Goal: Check status: Check status

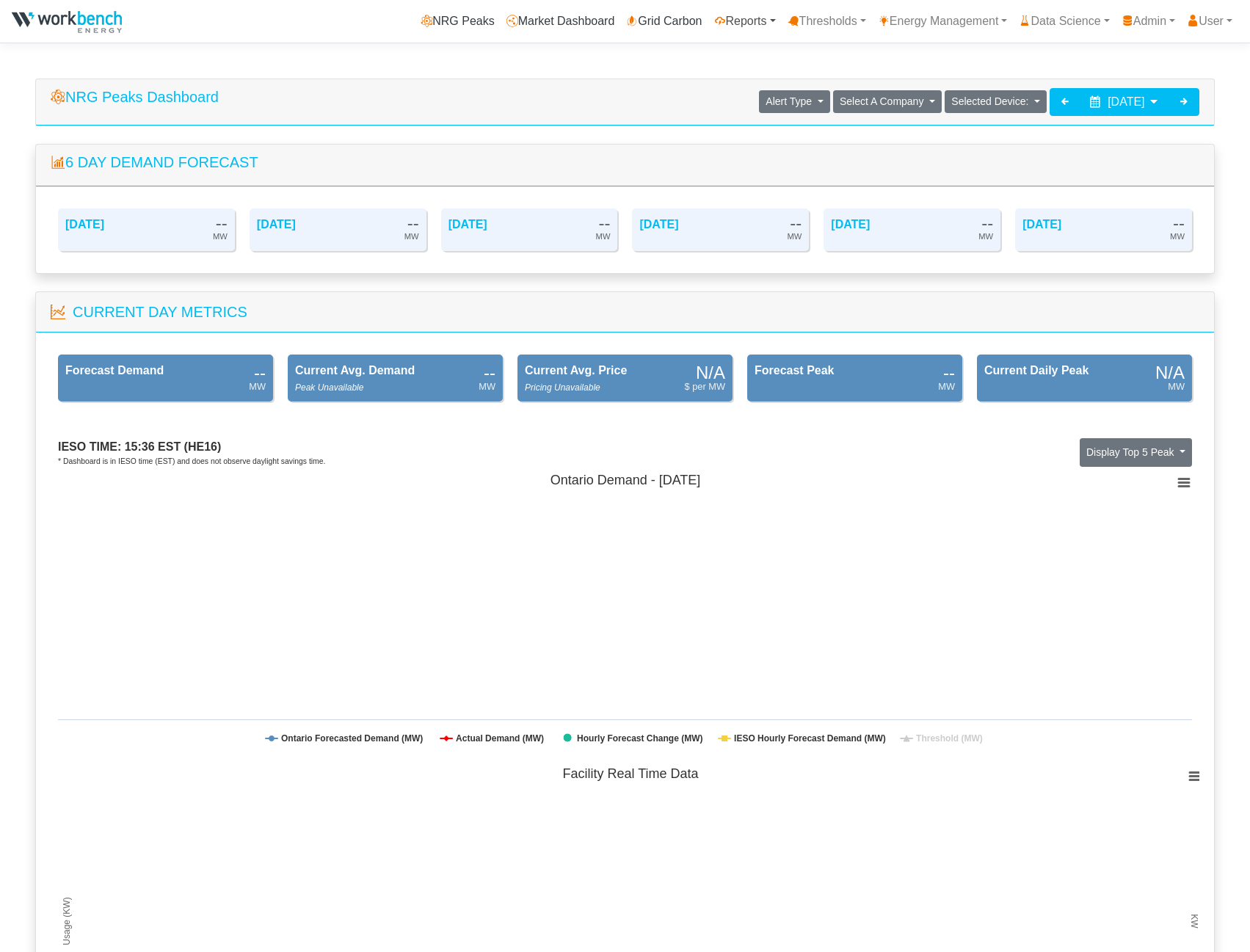
click at [740, 20] on link "Reports" at bounding box center [745, 21] width 74 height 29
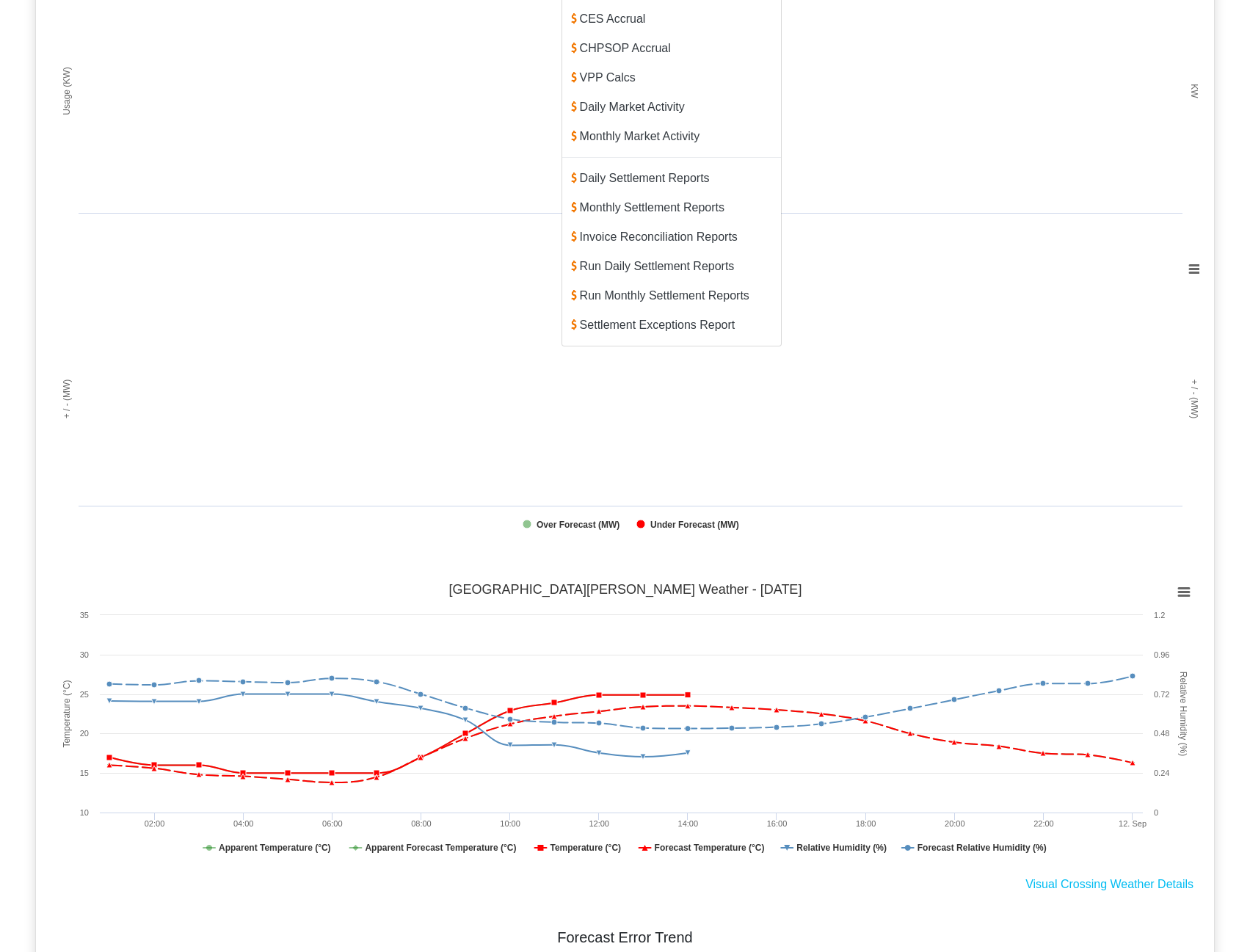
scroll to position [734, 0]
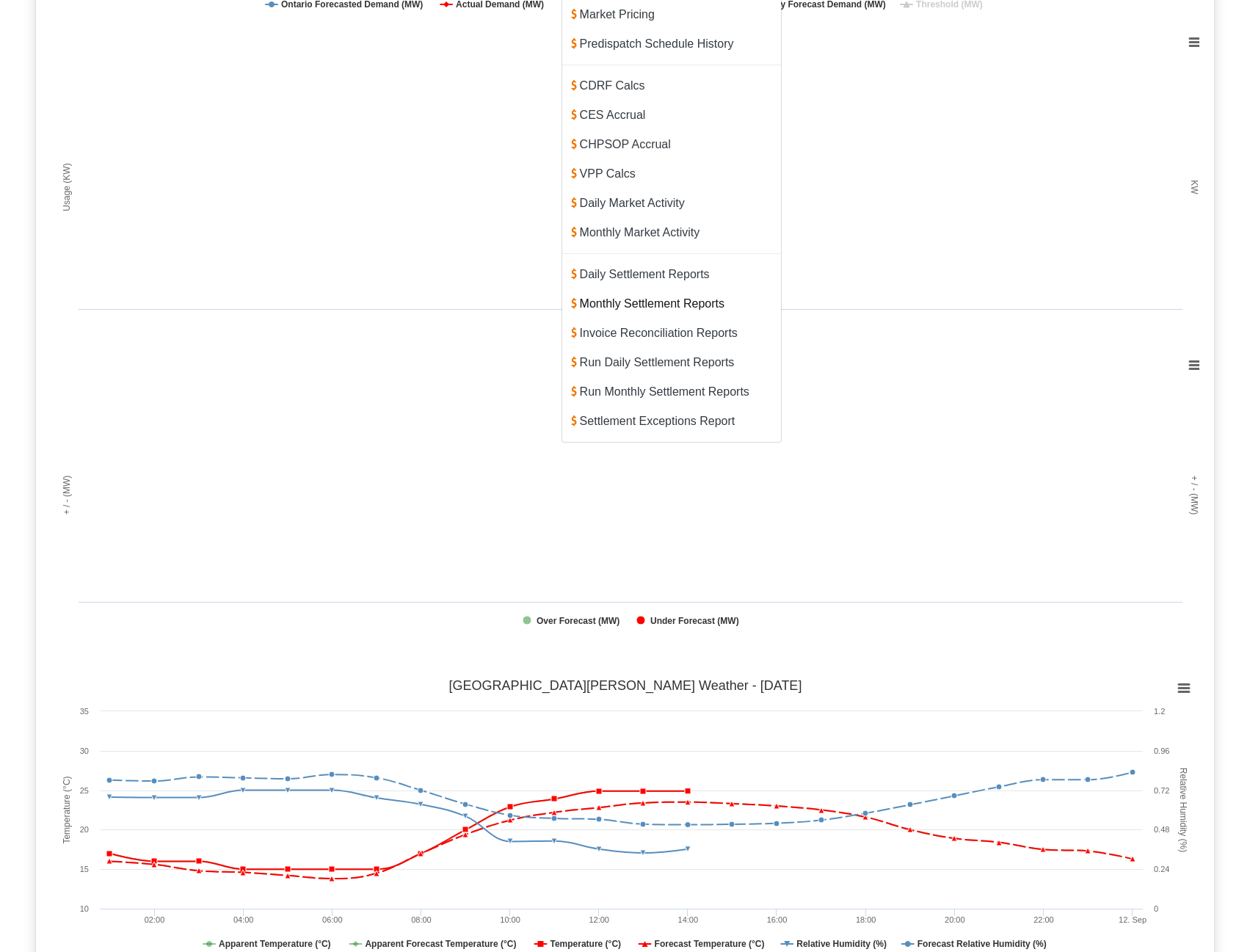
click at [662, 289] on link "Monthly Settlement Reports" at bounding box center [671, 303] width 218 height 29
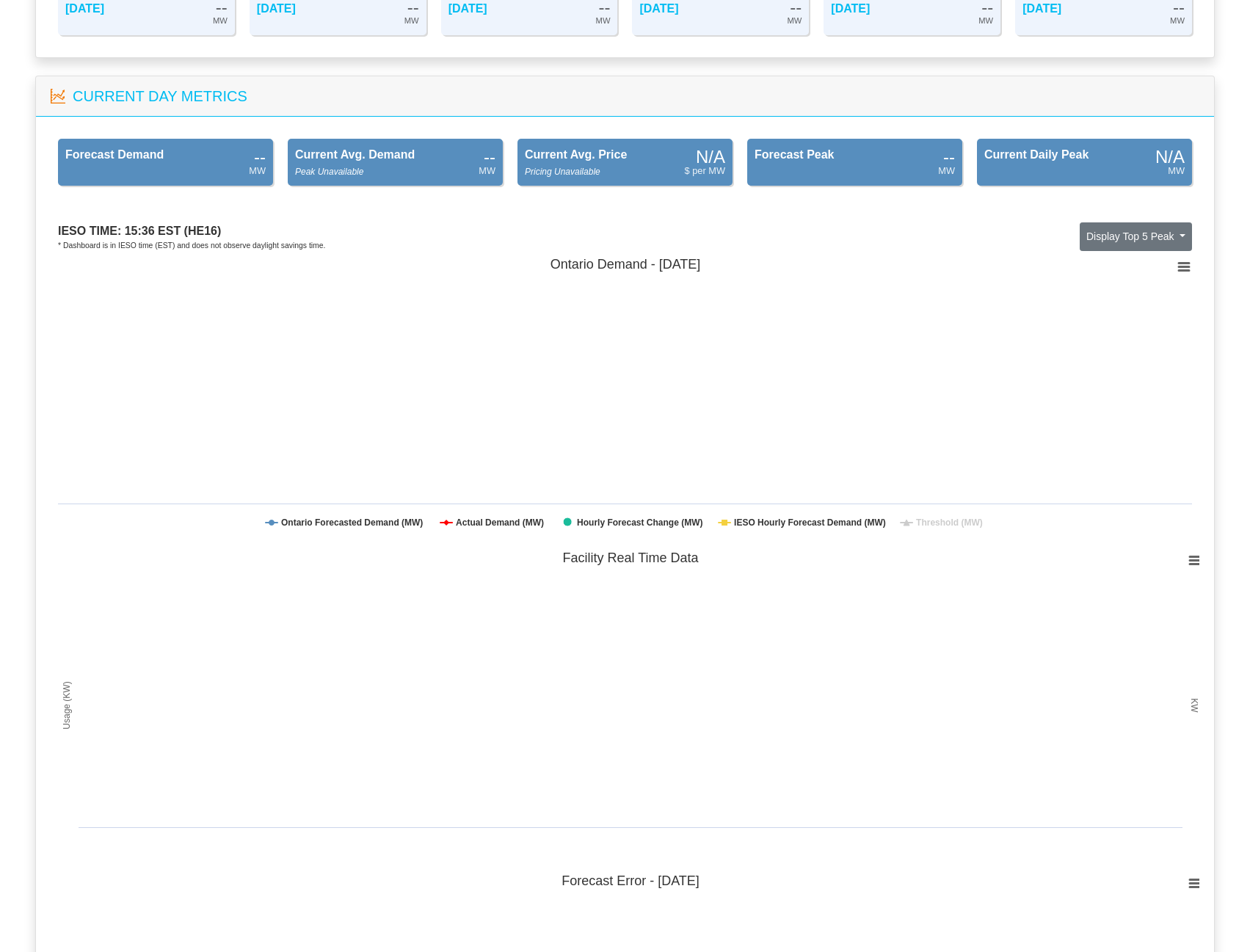
scroll to position [0, 0]
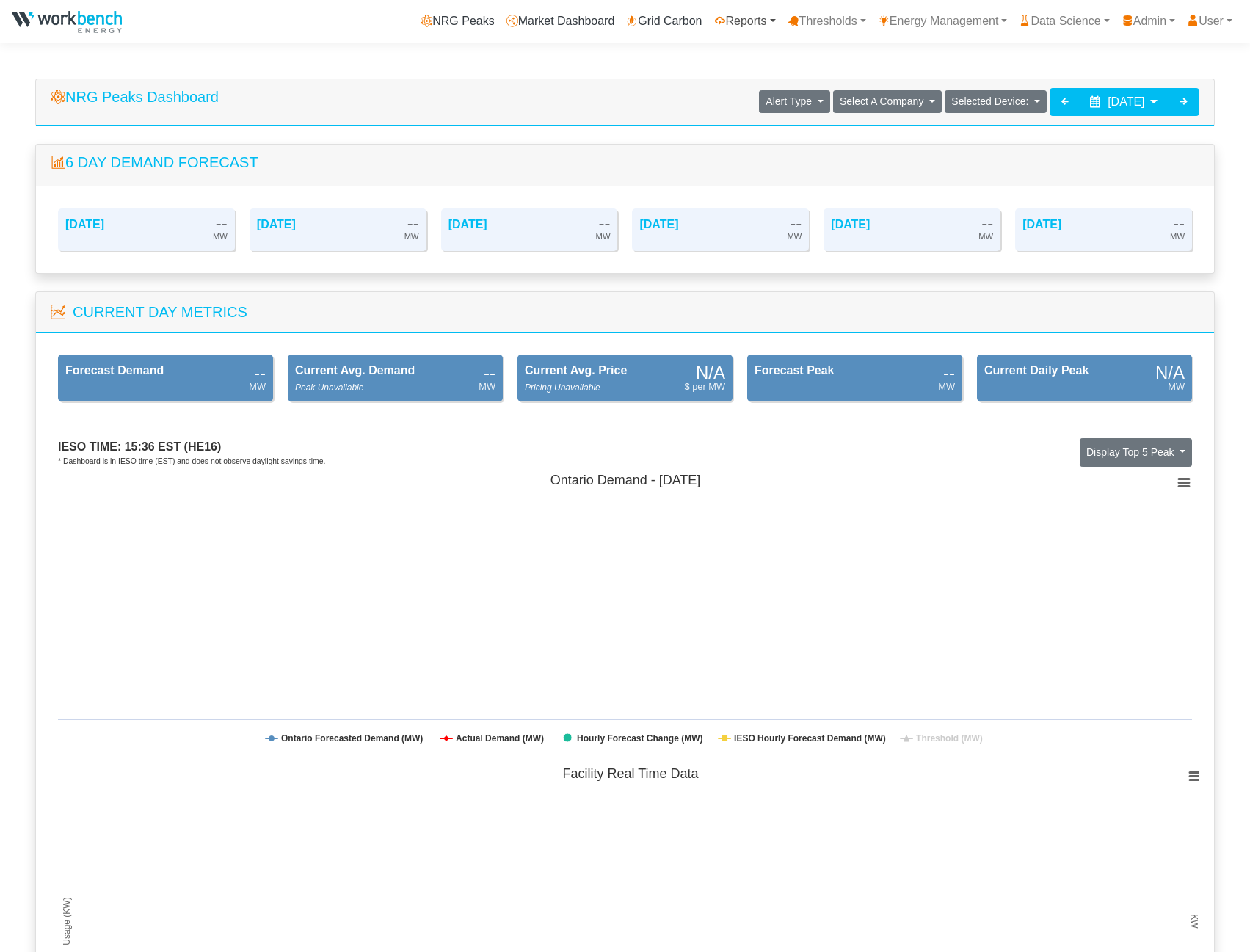
click at [740, 18] on link "Reports" at bounding box center [745, 21] width 74 height 29
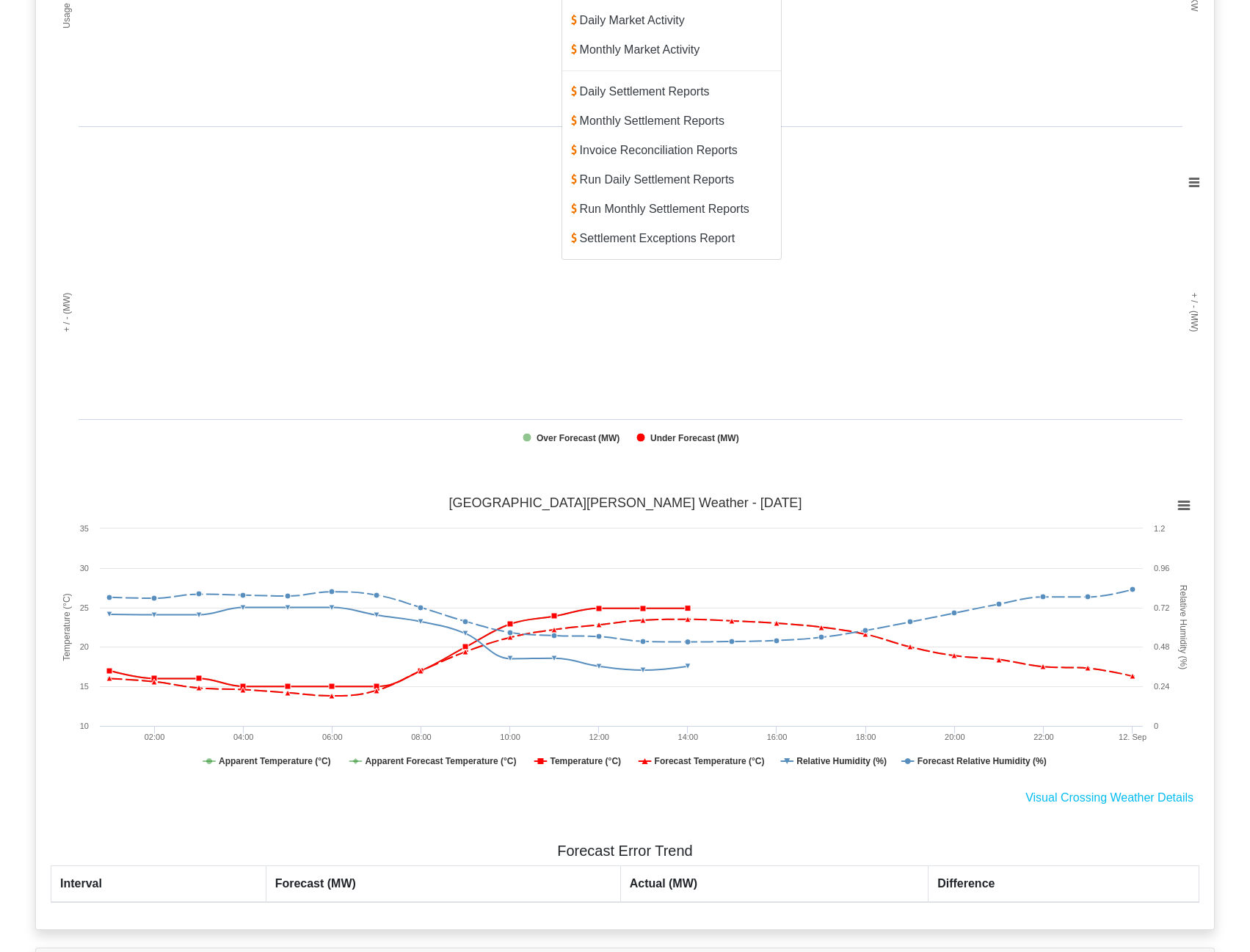
scroll to position [881, 0]
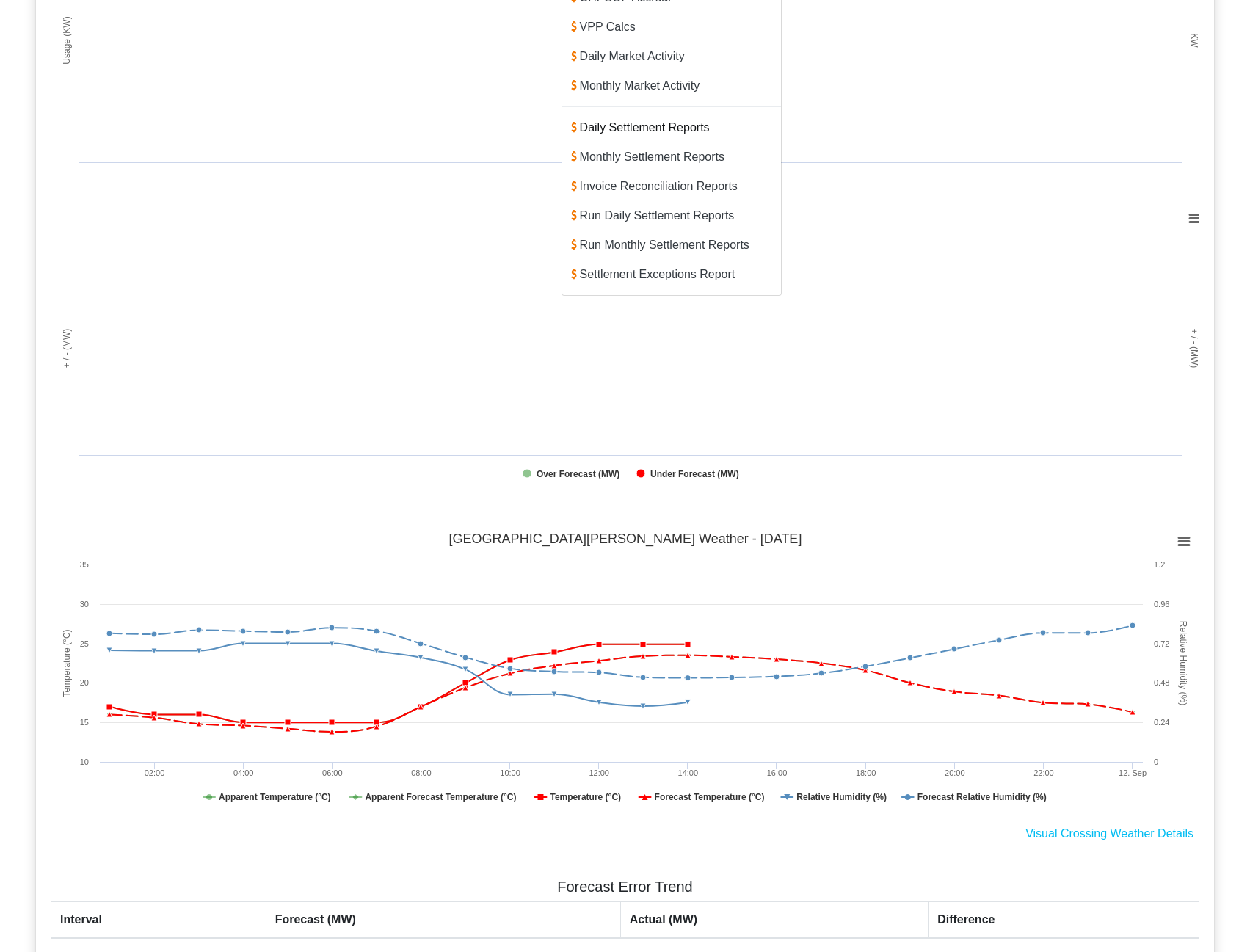
click at [667, 113] on link "Daily Settlement Reports" at bounding box center [671, 127] width 218 height 29
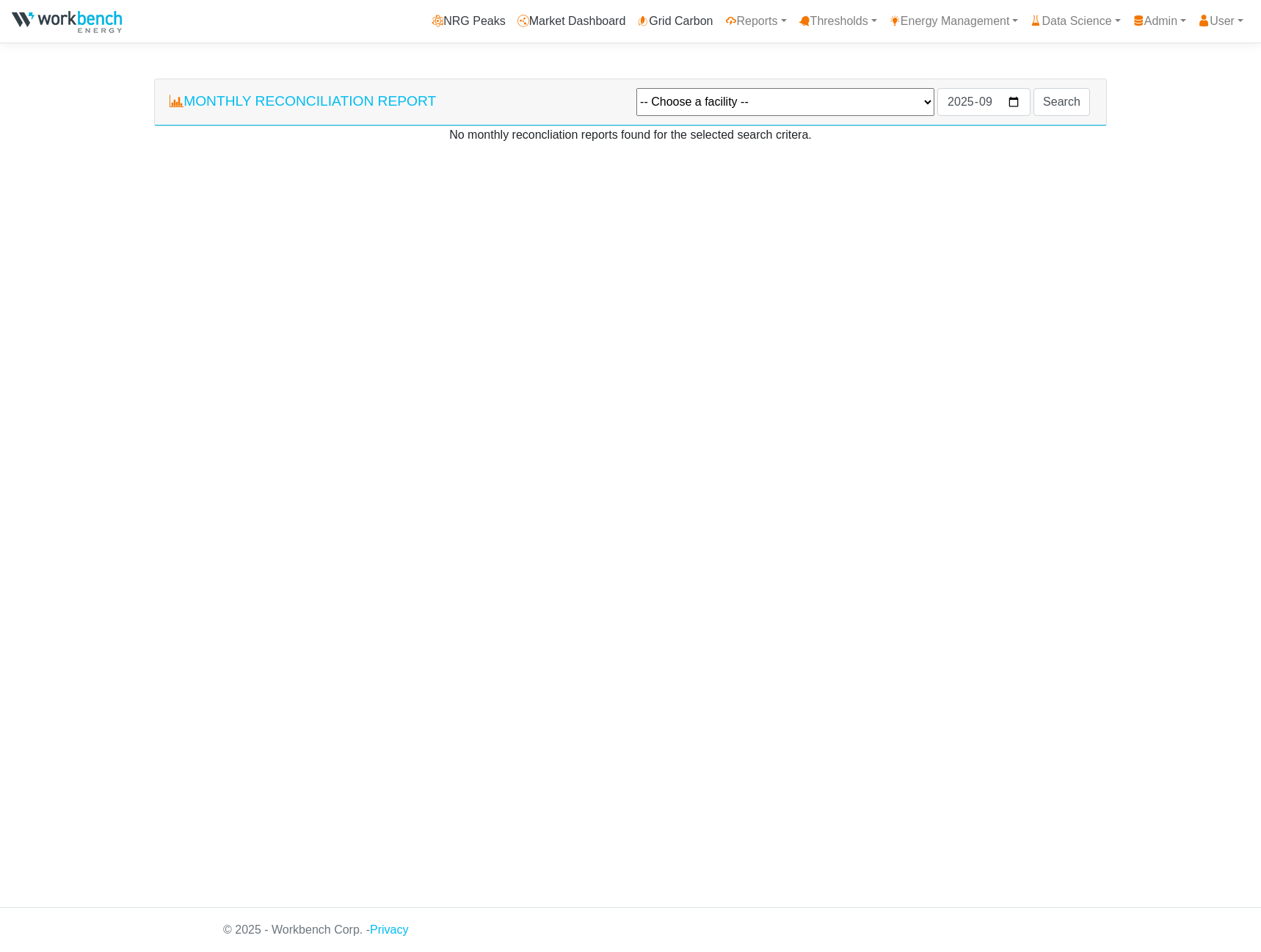
click at [822, 106] on select "-- Choose a facility -- Agnico Eagle - Macassa - Macassa Arauco Ltd - Flakeboar…" at bounding box center [785, 102] width 298 height 28
select select "131"
click at [637, 89] on select "-- Choose a facility -- Agnico Eagle - Macassa - Macassa Arauco Ltd - Flakeboar…" at bounding box center [785, 102] width 298 height 28
click at [1029, 102] on input "2025-09" at bounding box center [984, 102] width 93 height 28
click at [1017, 102] on input "2025-09" at bounding box center [984, 102] width 93 height 28
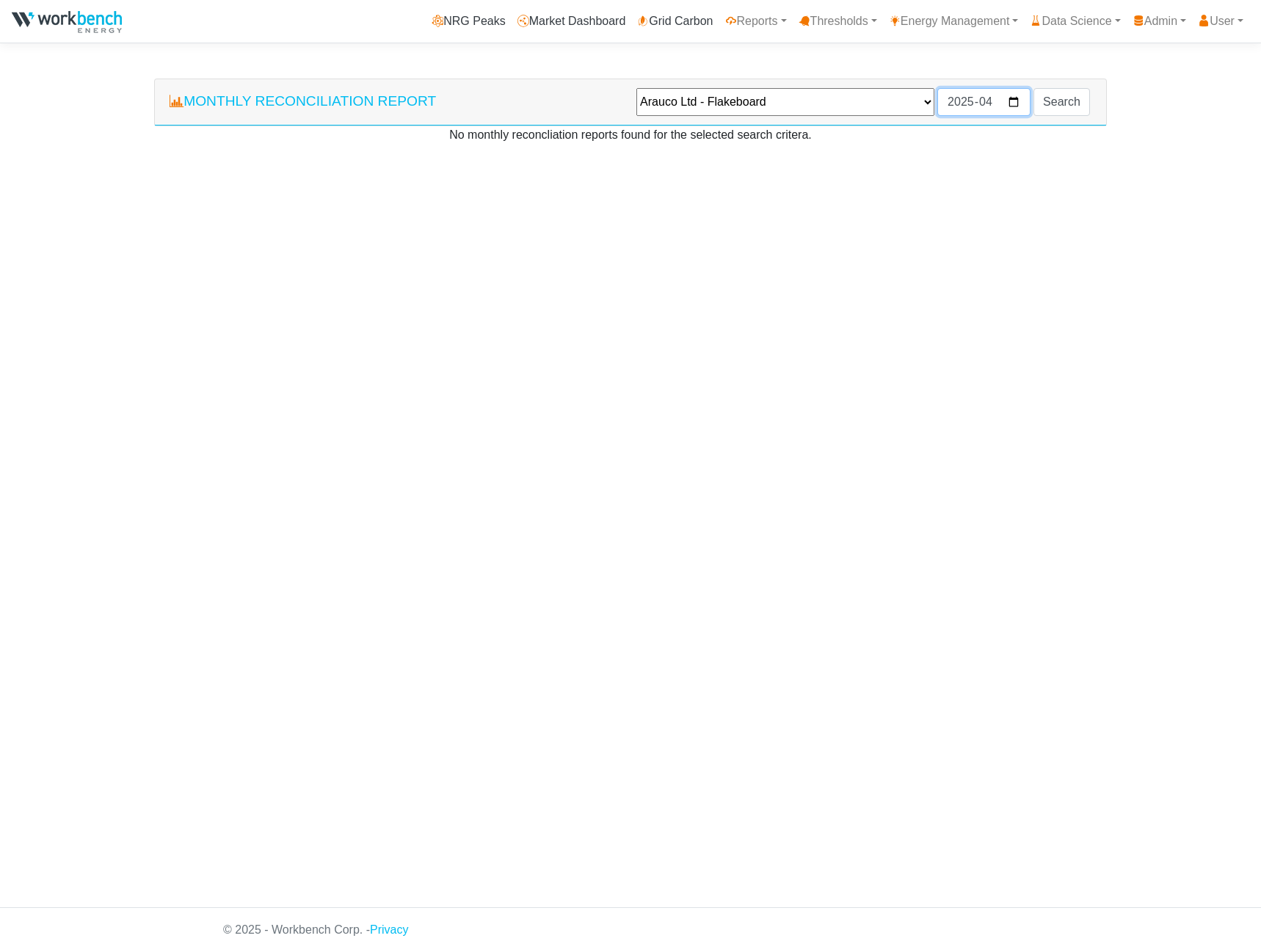
type input "2025-04"
click at [1061, 110] on input "Search" at bounding box center [1061, 102] width 57 height 28
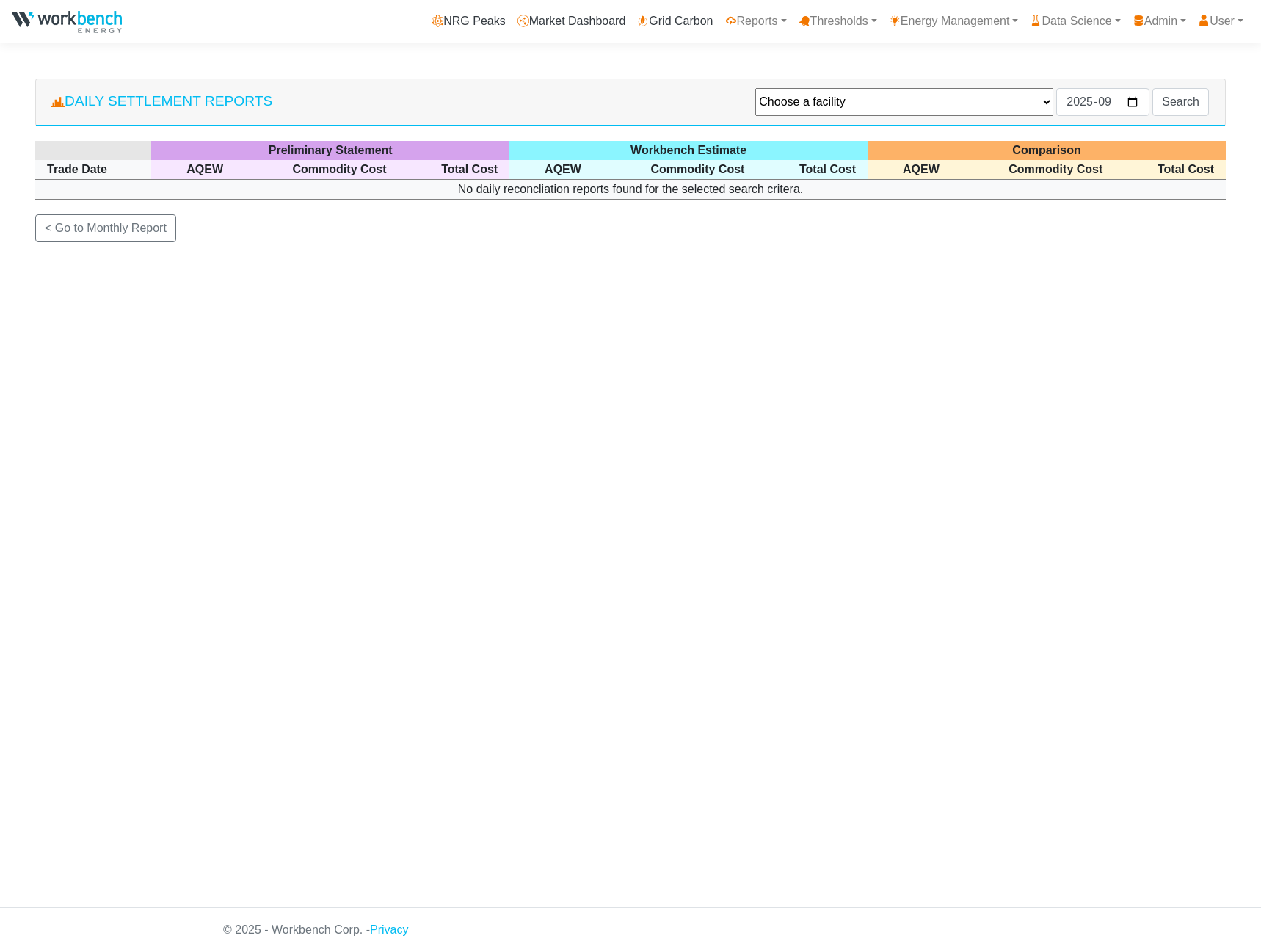
click at [849, 98] on select "Choose a facility Agnico Eagle - Macassa - Macassa Arauco Ltd - Flakeboard Deto…" at bounding box center [904, 102] width 298 height 28
select select "131"
click at [755, 89] on select "Choose a facility Agnico Eagle - Macassa - Macassa Arauco Ltd - Flakeboard Deto…" at bounding box center [904, 102] width 298 height 28
click at [1136, 102] on input "2025-09" at bounding box center [1102, 102] width 93 height 28
type input "2025-04"
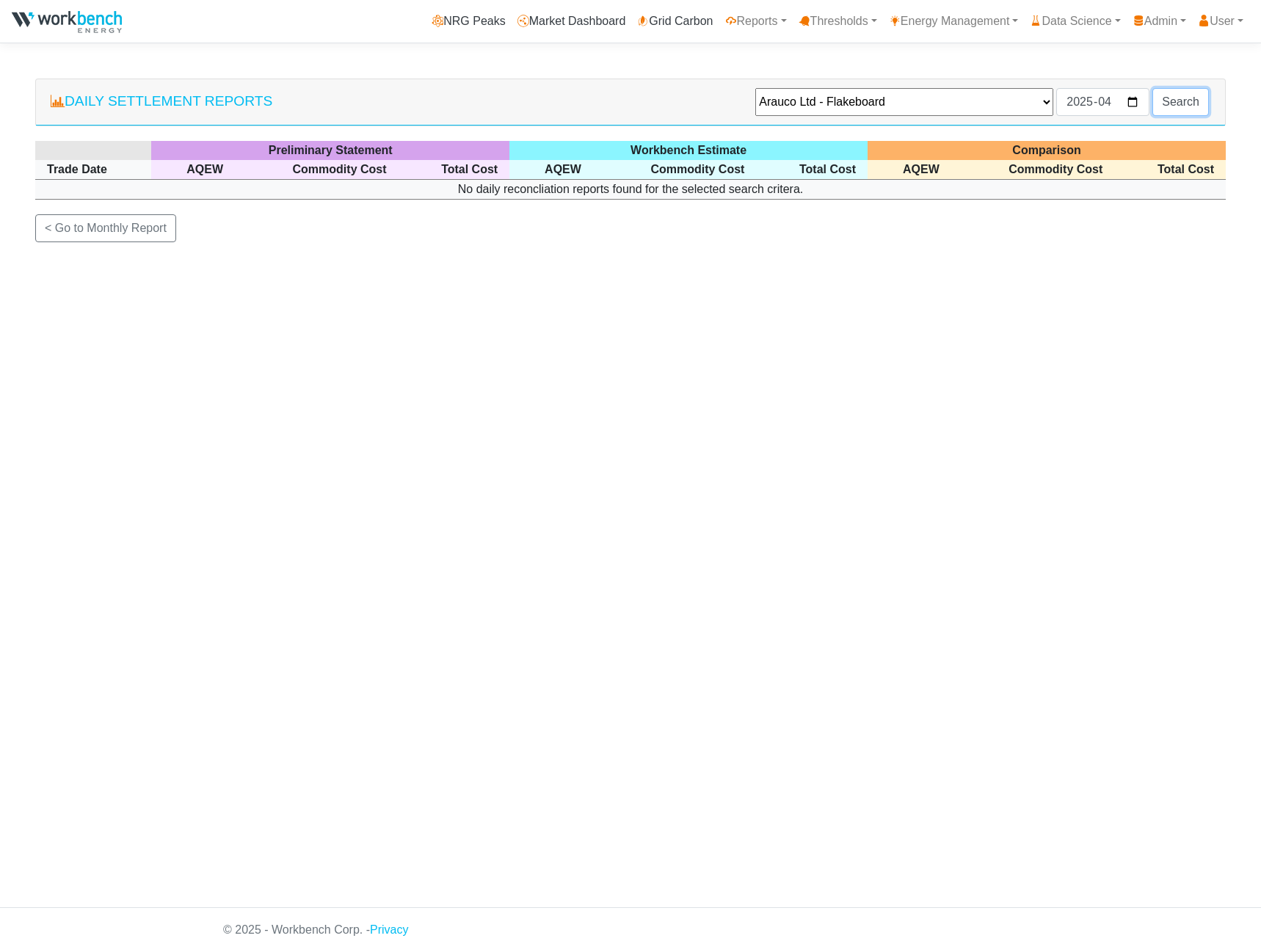
click at [1176, 97] on input "Search" at bounding box center [1180, 102] width 57 height 28
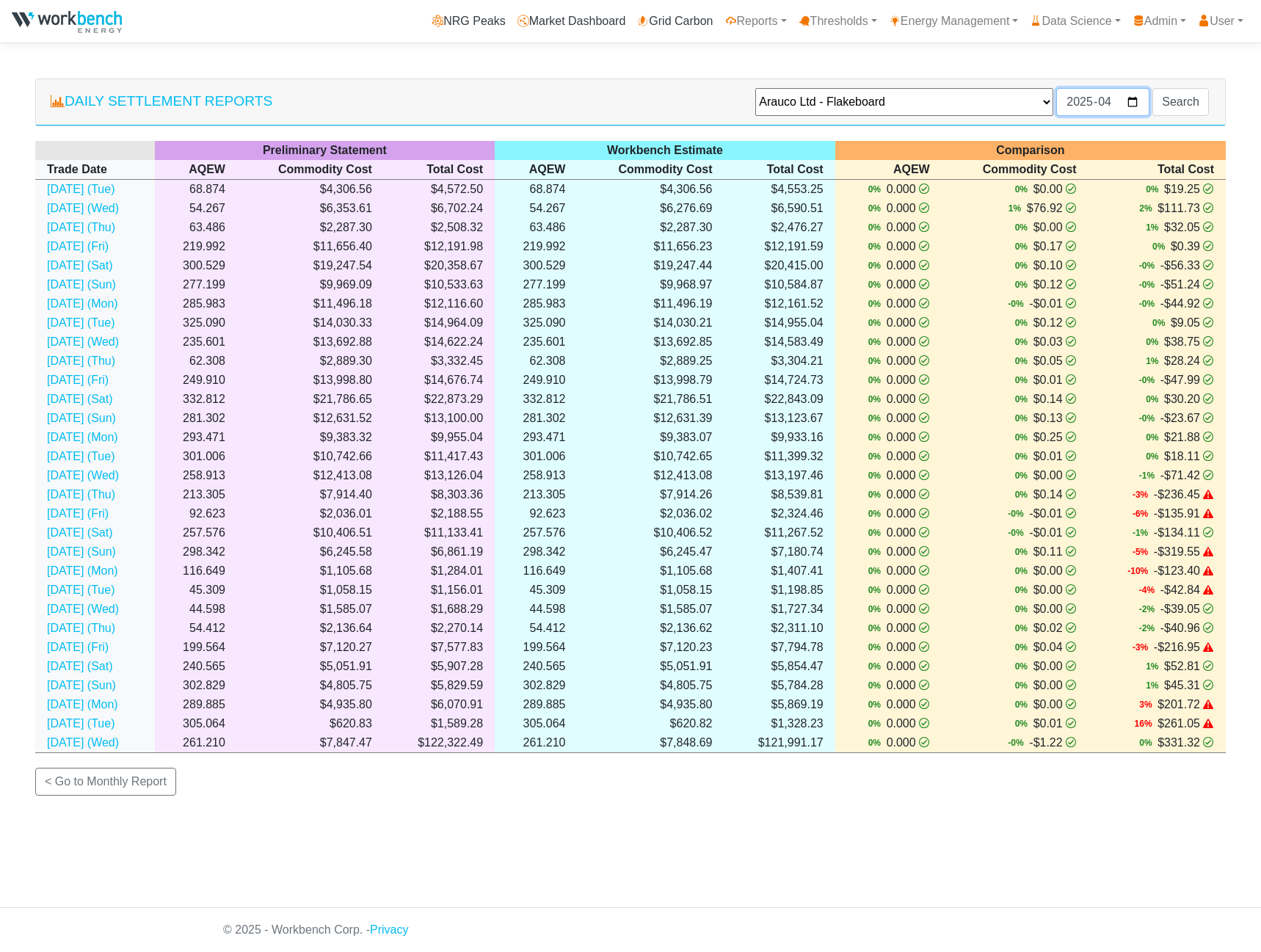
click at [1142, 105] on input "2025-04" at bounding box center [1102, 102] width 93 height 28
type input "2025-07"
click at [1173, 98] on input "Search" at bounding box center [1180, 102] width 57 height 28
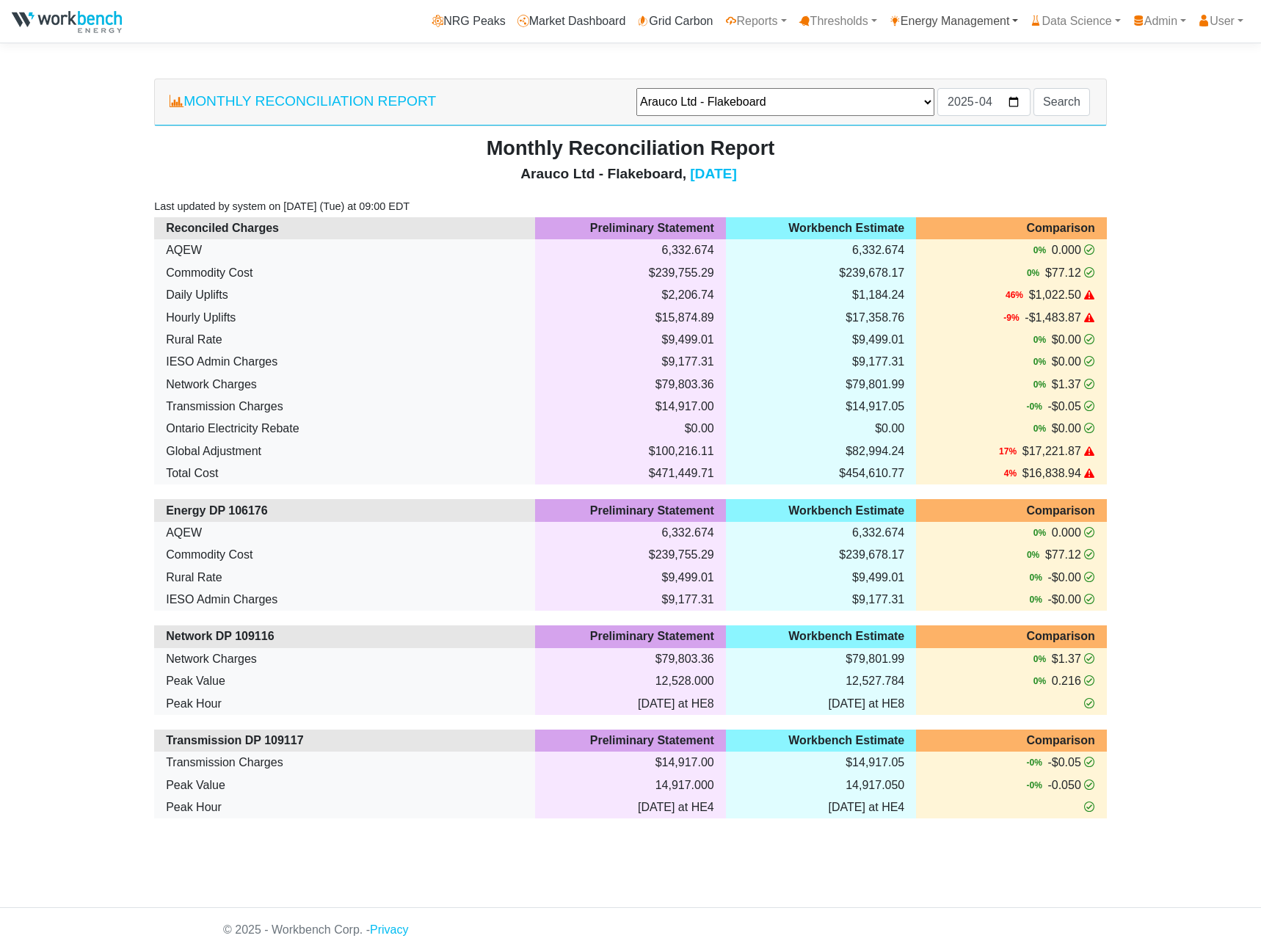
click at [968, 22] on link "Energy Management" at bounding box center [954, 21] width 142 height 29
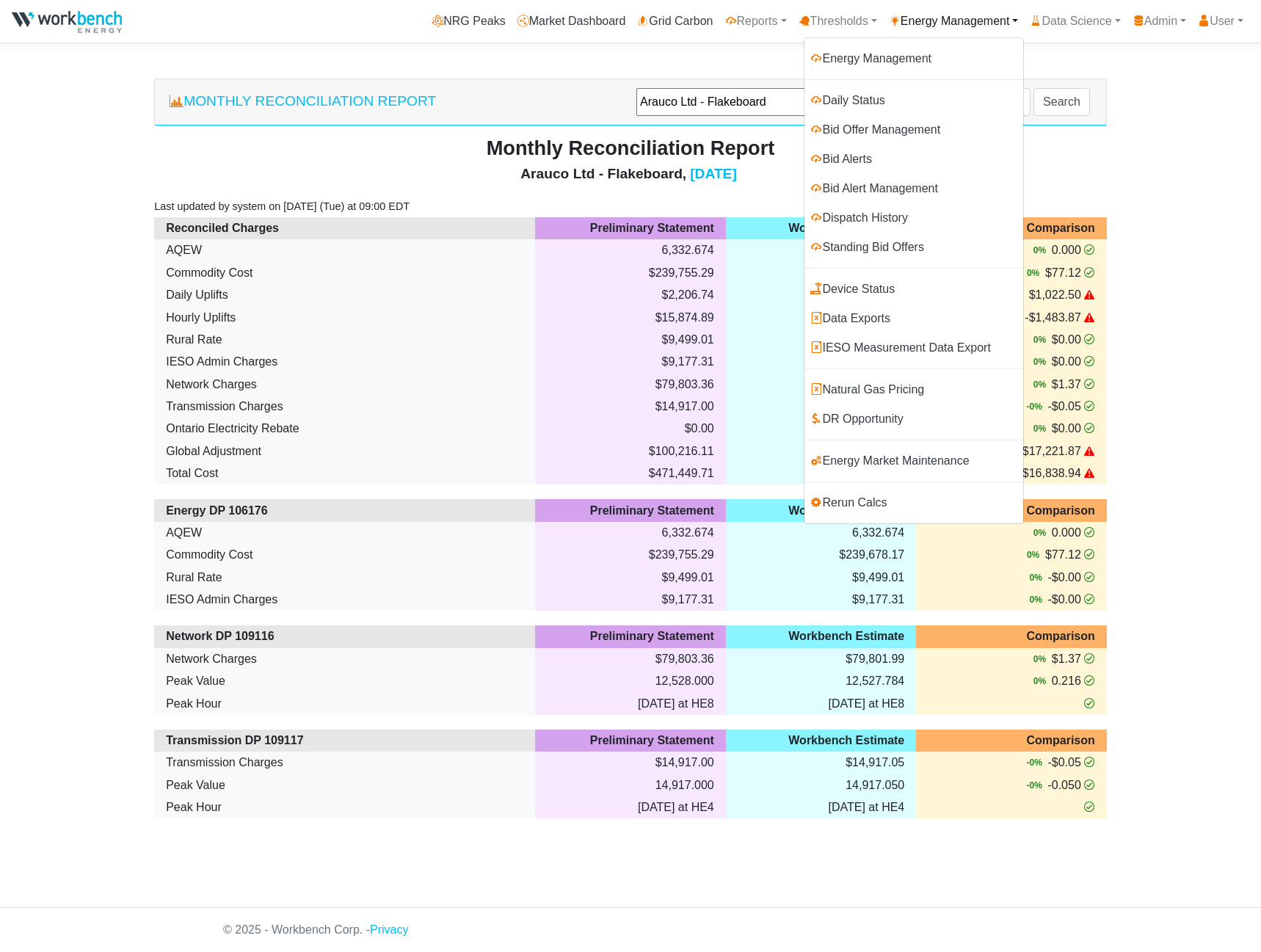
click at [1201, 189] on div "Monthly Reconciliation Report -- Choose a facility -- Agnico Eagle - Macassa - …" at bounding box center [630, 448] width 1190 height 740
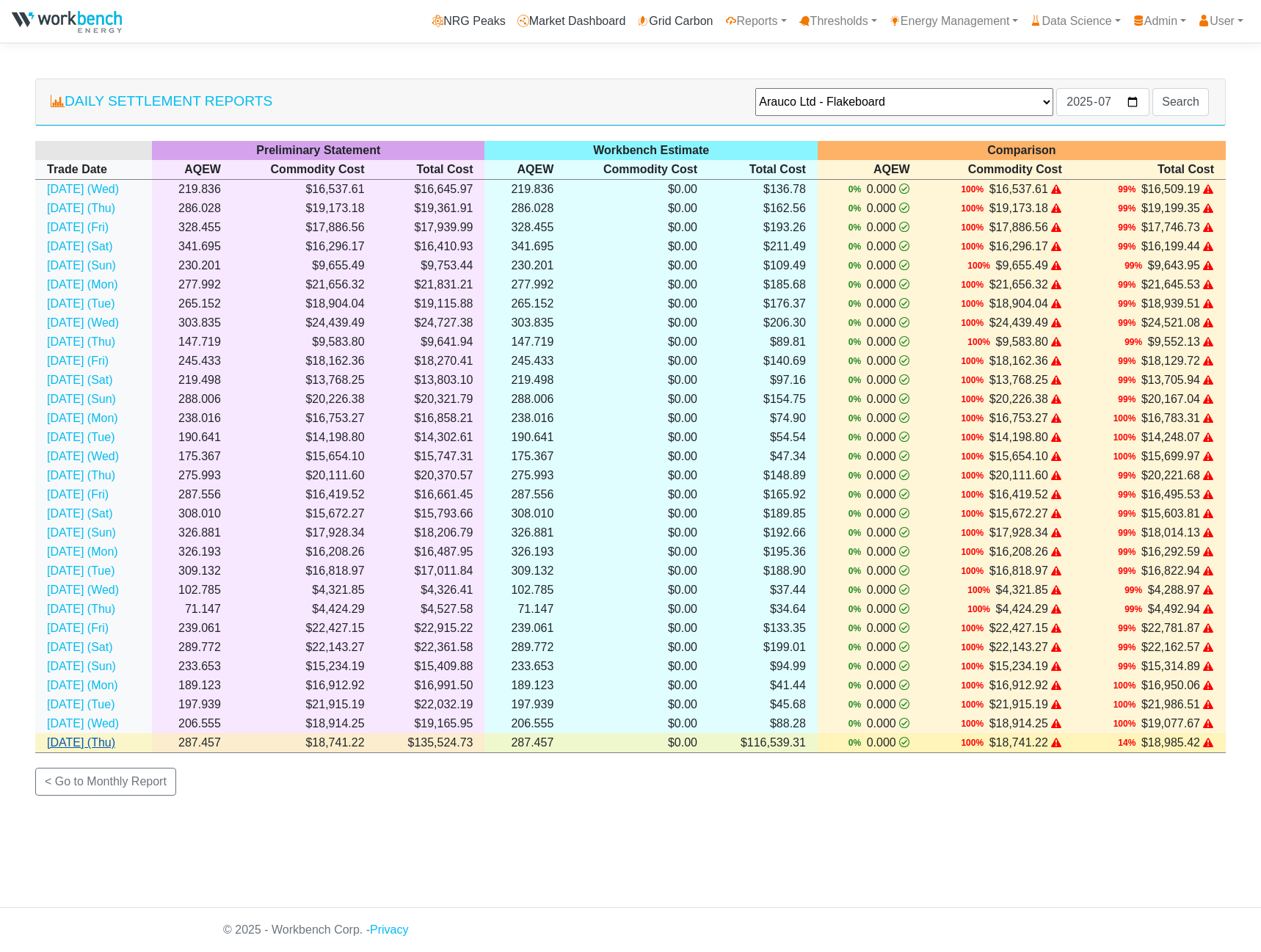
click at [81, 742] on link "31 Jul 2025 (Thu)" at bounding box center [80, 742] width 68 height 12
